Goal: Task Accomplishment & Management: Use online tool/utility

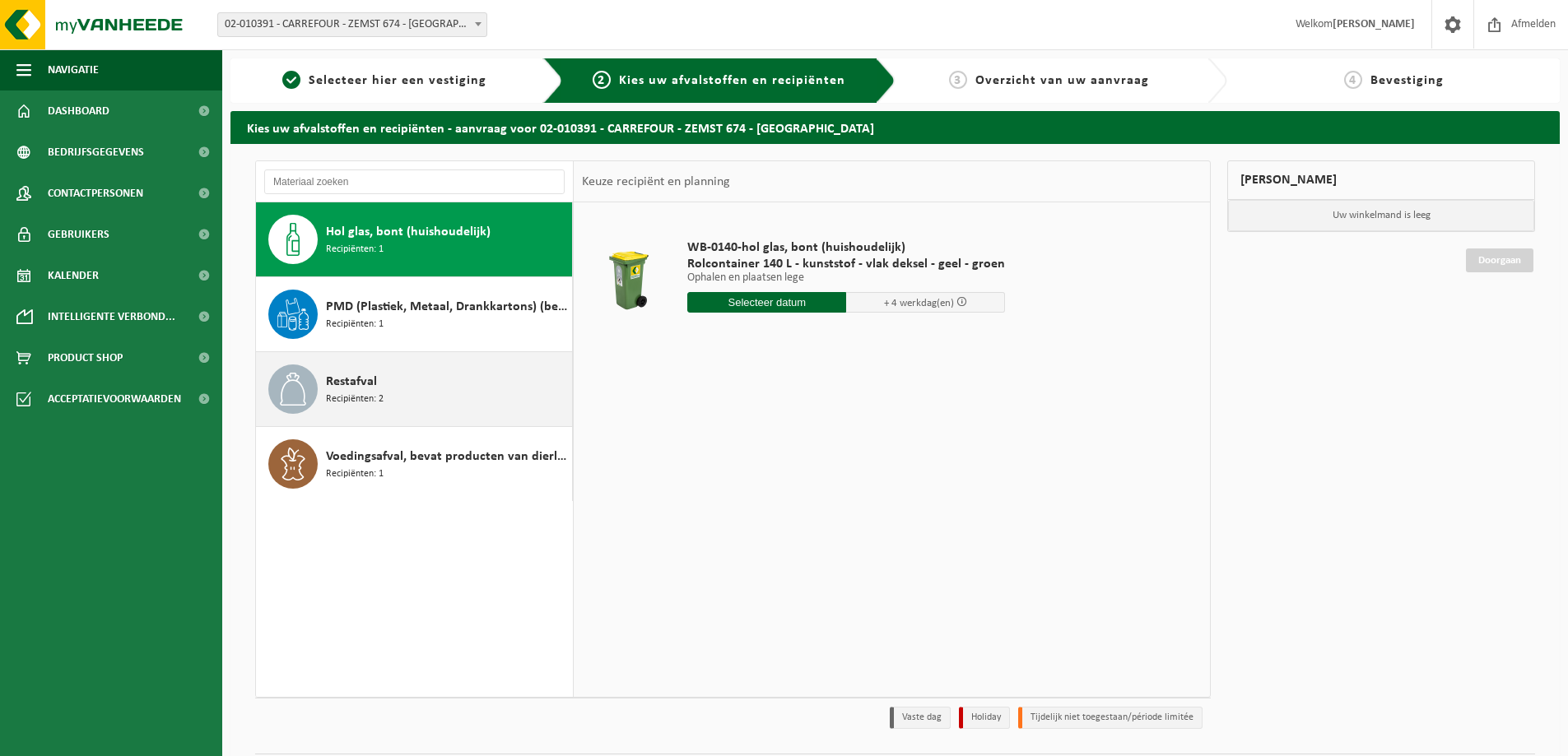
click at [419, 388] on div "Restafval Recipiënten: 2" at bounding box center [447, 390] width 242 height 50
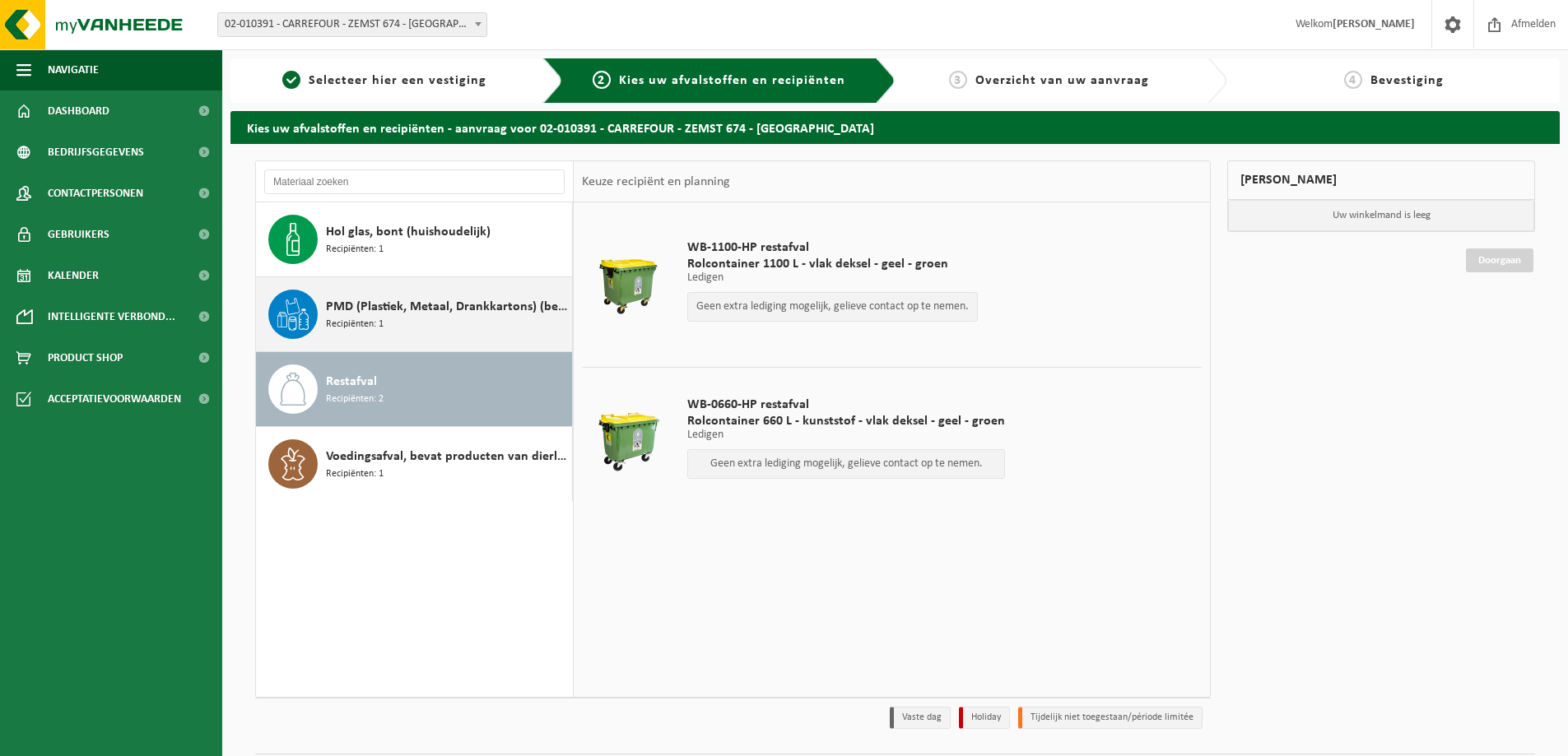
click at [363, 325] on span "Recipiënten: 1" at bounding box center [354, 324] width 57 height 16
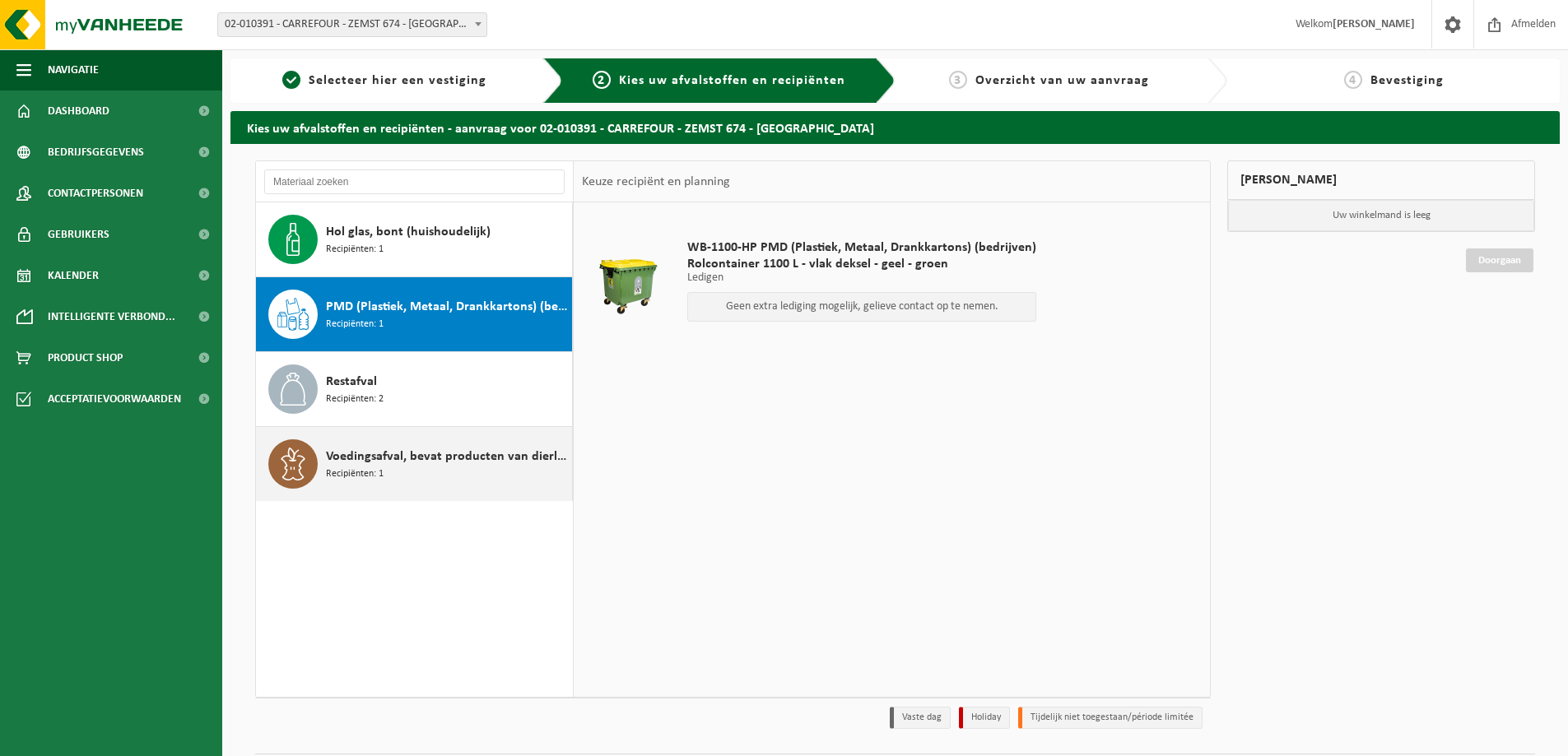
click at [468, 465] on span "Voedingsafval, bevat producten van dierlijke oorsprong, gemengde verpakking (ex…" at bounding box center [447, 456] width 242 height 19
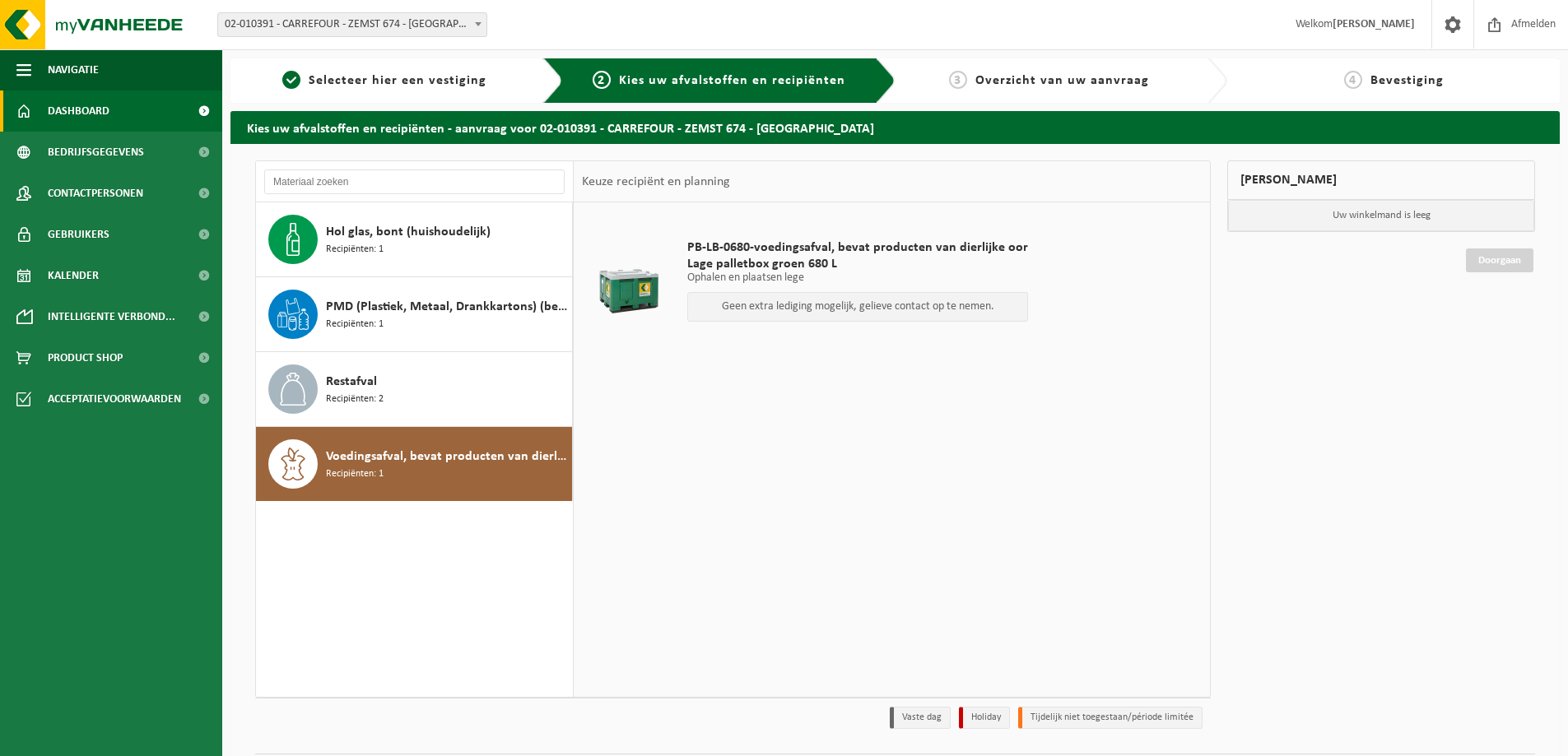
click at [71, 110] on span "Dashboard" at bounding box center [78, 111] width 62 height 42
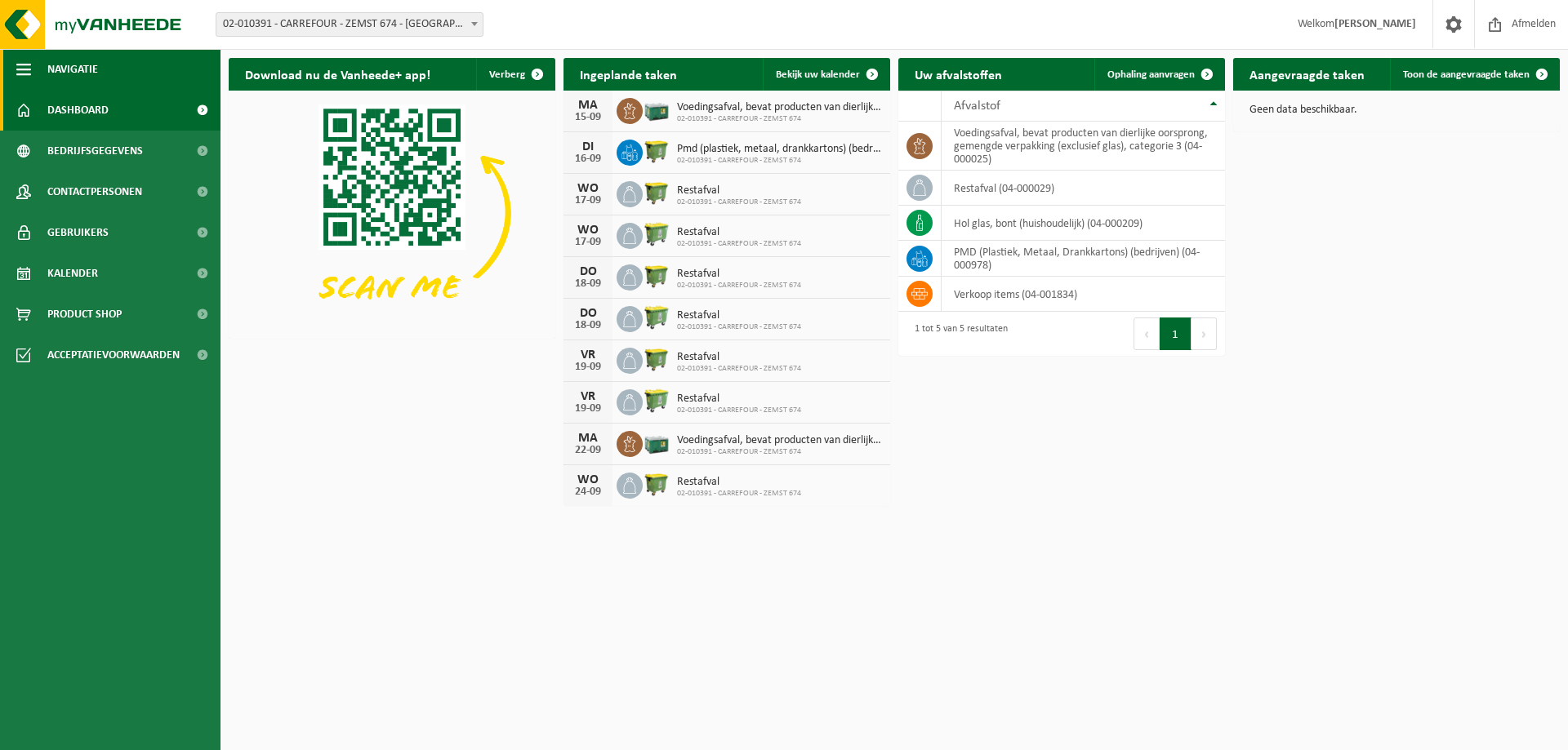
click at [92, 75] on span "Navigatie" at bounding box center [72, 70] width 50 height 41
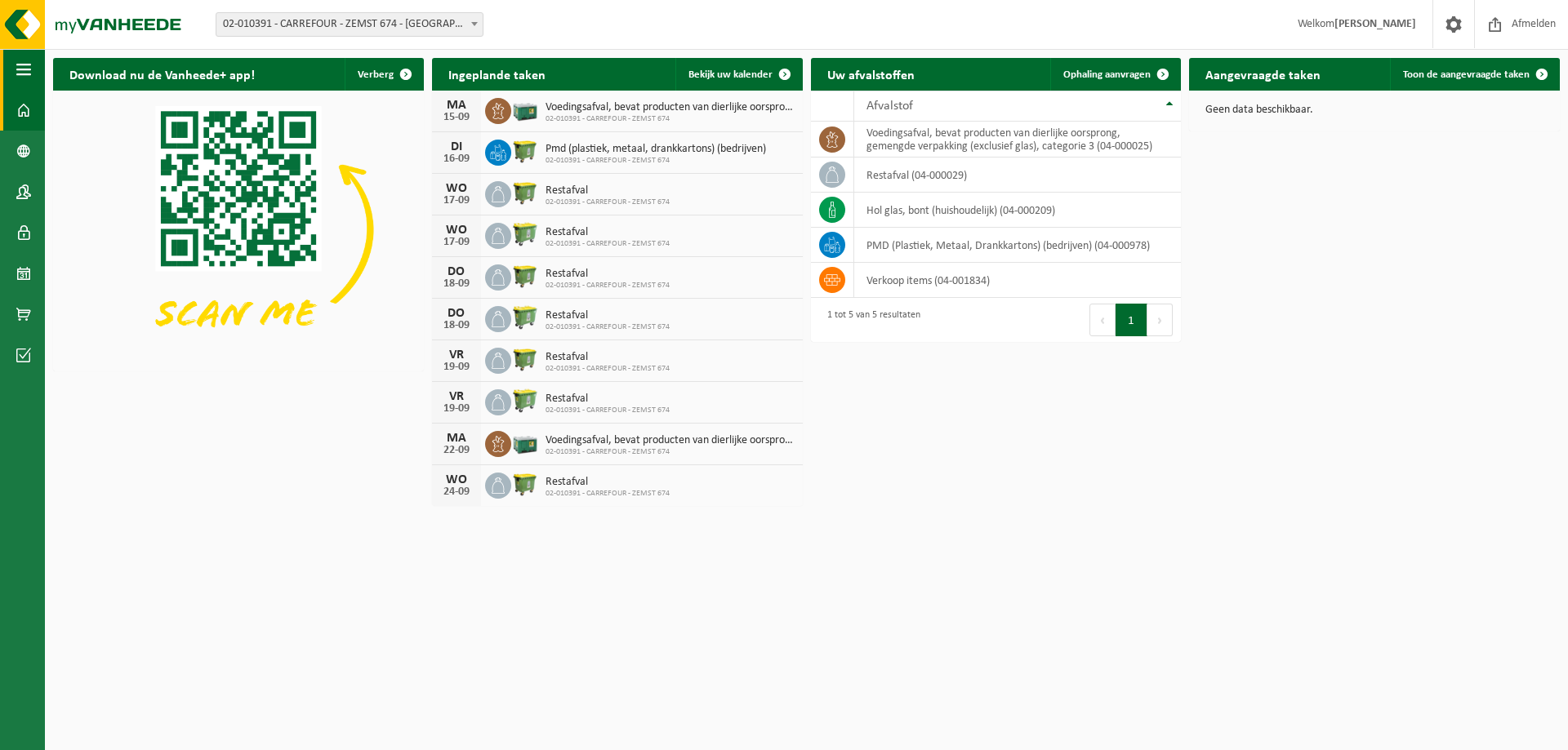
click at [27, 74] on span "button" at bounding box center [24, 70] width 15 height 41
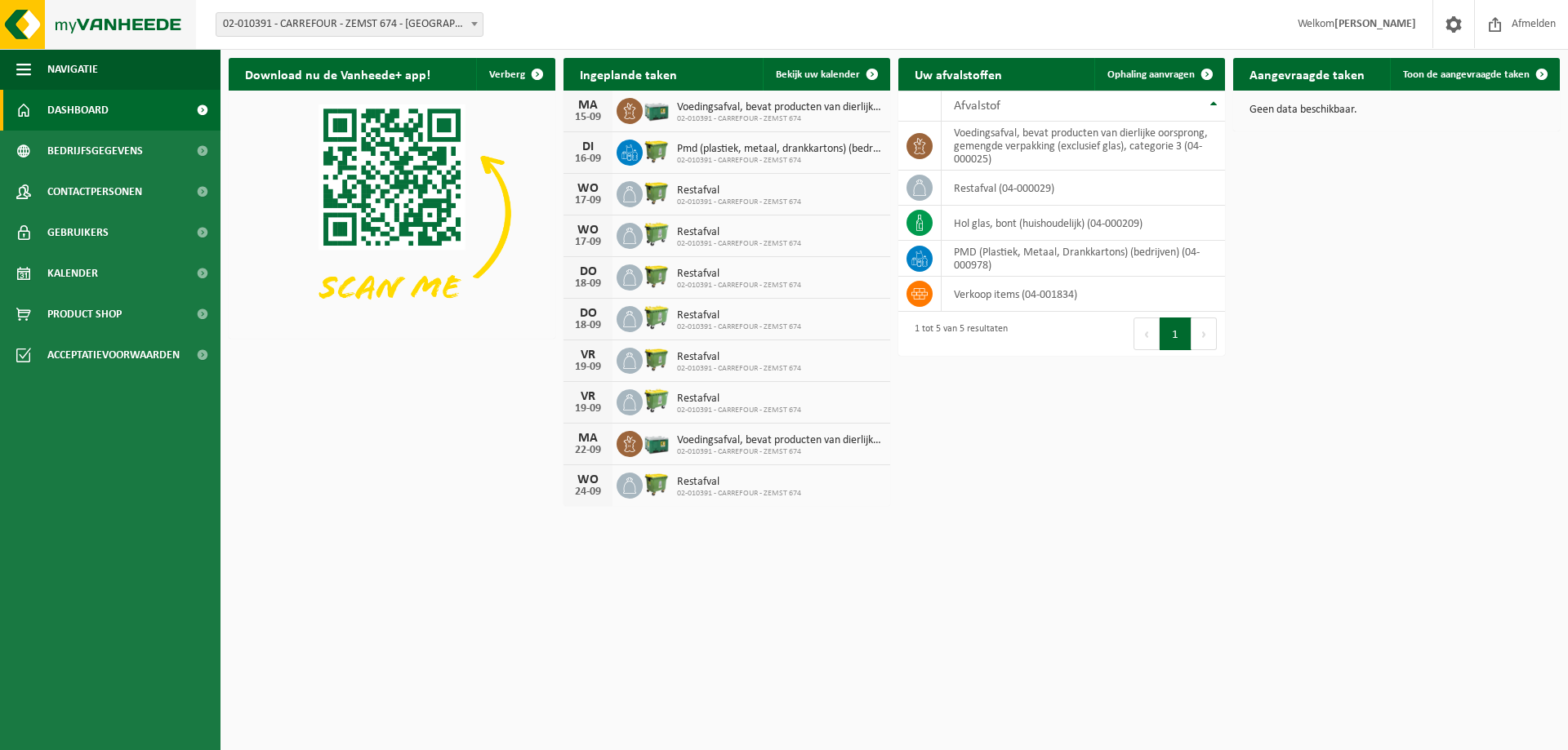
click at [114, 22] on img at bounding box center [98, 25] width 196 height 49
